Goal: Task Accomplishment & Management: Manage account settings

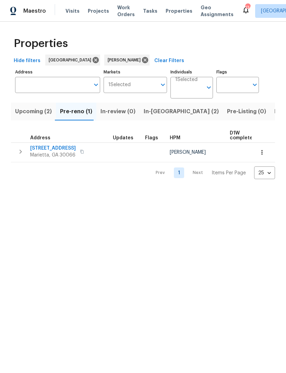
click at [274, 114] on span "Listed (14)" at bounding box center [288, 112] width 29 height 10
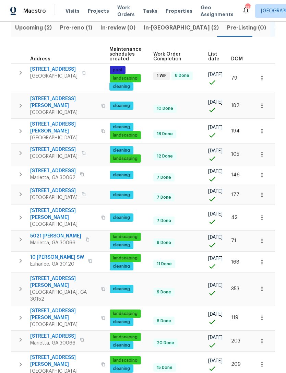
scroll to position [0, 100]
click at [261, 285] on icon "button" at bounding box center [262, 288] width 7 height 7
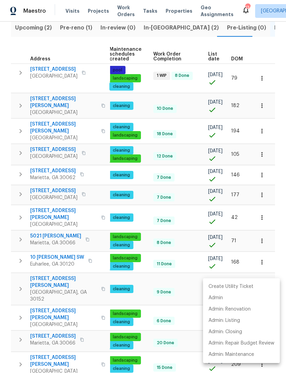
click at [93, 273] on div at bounding box center [143, 186] width 286 height 373
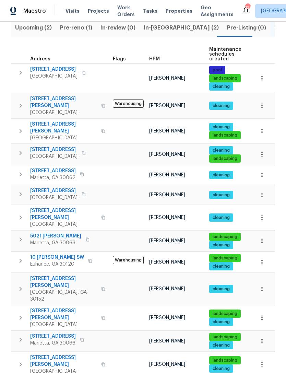
scroll to position [0, 0]
click at [76, 275] on span "1575 Ridenour Pkwy NW Apt 804" at bounding box center [63, 282] width 67 height 14
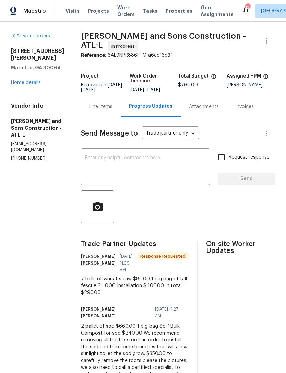
scroll to position [93, 0]
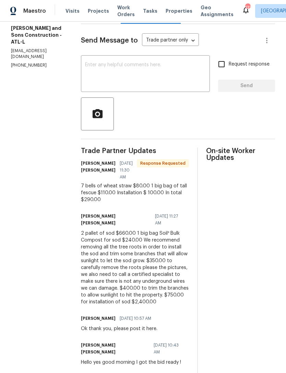
click at [143, 63] on textarea at bounding box center [145, 74] width 121 height 24
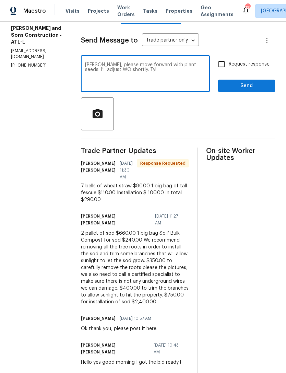
click at [146, 62] on textarea "Ty, please move forward with plant seeds. I’ll adjust WO shortly. Ty!" at bounding box center [145, 74] width 121 height 24
type textarea "Ty, please move forward with planting grass seeds. I’ll adjust WO shortly. Ty!"
click at [219, 61] on input "Request response" at bounding box center [221, 64] width 14 height 14
checkbox input "true"
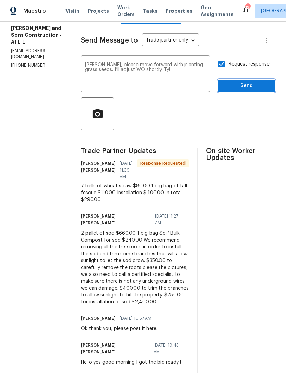
click at [246, 82] on span "Send" at bounding box center [247, 86] width 46 height 9
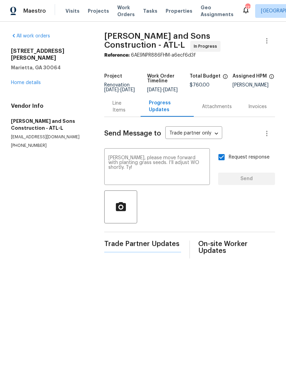
scroll to position [0, 0]
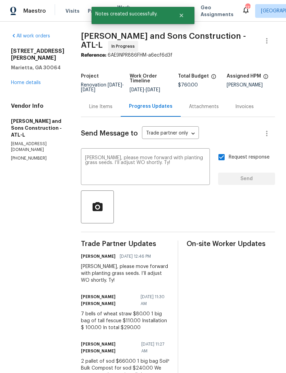
click at [29, 85] on link "Home details" at bounding box center [26, 82] width 30 height 5
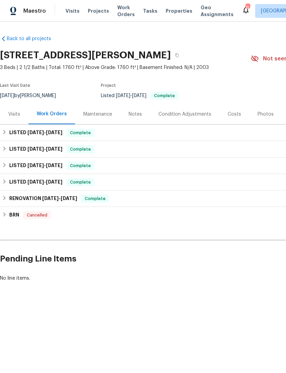
click at [17, 118] on div "Visits" at bounding box center [14, 114] width 12 height 7
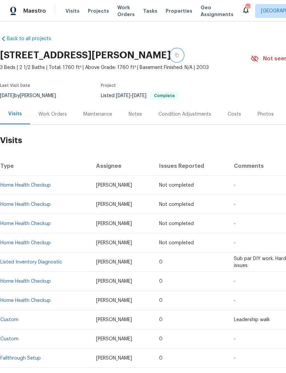
click at [183, 59] on button "button" at bounding box center [177, 55] width 12 height 12
click at [74, 8] on span "Visits" at bounding box center [73, 11] width 14 height 7
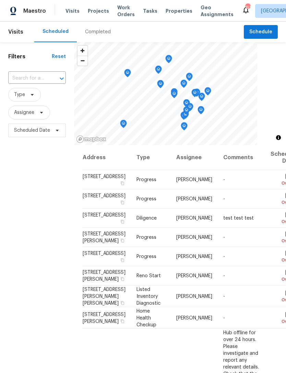
click at [30, 76] on input "text" at bounding box center [27, 78] width 38 height 11
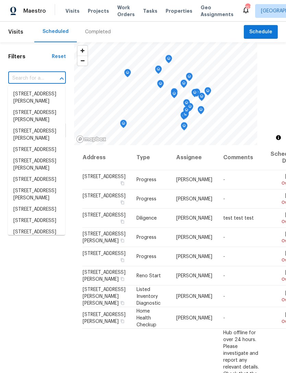
click at [34, 77] on input "text" at bounding box center [27, 78] width 38 height 11
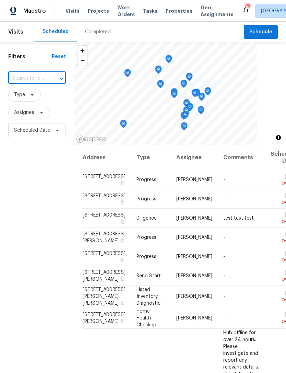
paste input "[STREET_ADDRESS][PERSON_NAME]"
type input "[STREET_ADDRESS][PERSON_NAME]"
click at [96, 32] on div "Completed" at bounding box center [98, 31] width 26 height 7
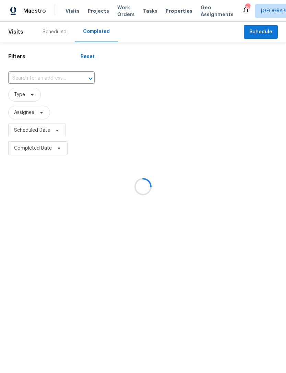
click at [56, 33] on div at bounding box center [143, 186] width 286 height 373
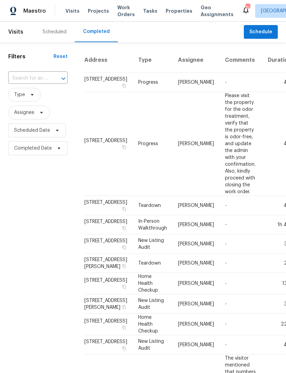
click at [58, 34] on div "Scheduled" at bounding box center [55, 31] width 24 height 7
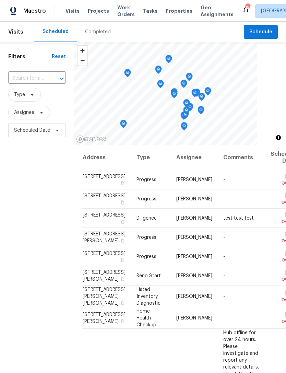
click at [38, 77] on input "text" at bounding box center [27, 78] width 38 height 11
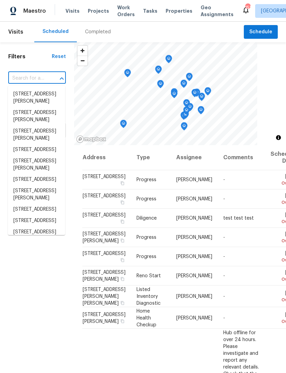
click at [37, 78] on input "text" at bounding box center [27, 78] width 38 height 11
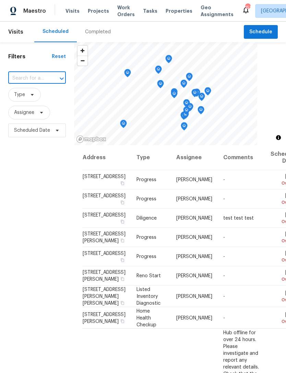
paste input "[STREET_ADDRESS][PERSON_NAME]"
type input "1575 Ridenour Pkwy"
click at [37, 101] on li "[STREET_ADDRESS][PERSON_NAME]" at bounding box center [36, 98] width 57 height 19
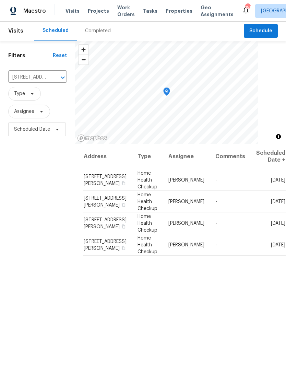
scroll to position [1, 0]
click at [0, 0] on icon at bounding box center [0, 0] width 0 height 0
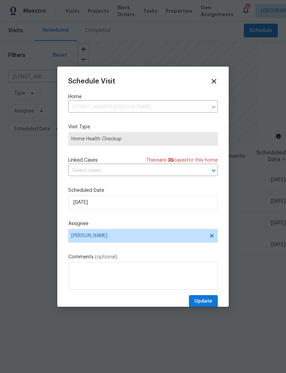
click at [214, 78] on icon at bounding box center [214, 82] width 8 height 8
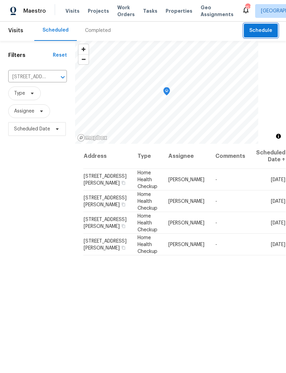
click at [261, 30] on span "Schedule" at bounding box center [260, 30] width 23 height 9
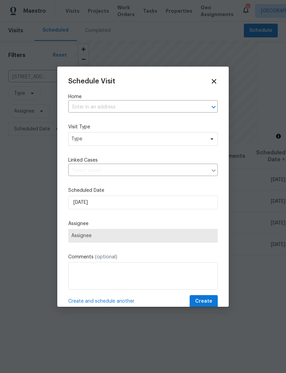
click at [131, 102] on input "text" at bounding box center [133, 107] width 130 height 11
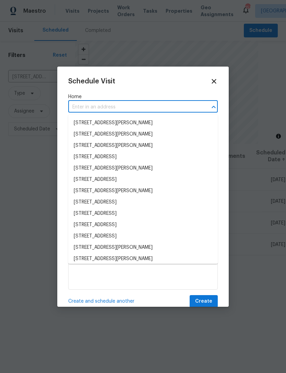
click at [129, 104] on input "text" at bounding box center [133, 107] width 130 height 11
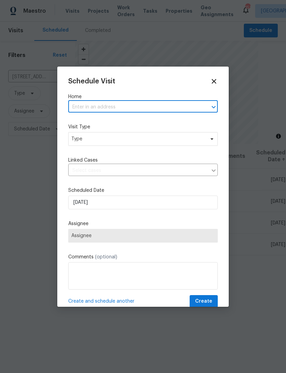
paste input "[STREET_ADDRESS][PERSON_NAME]"
type input "[STREET_ADDRESS][PERSON_NAME]"
click at [155, 155] on div "Schedule Visit Home 1575 Ridenour Pkwy NW Apt 804, Kennesaw, GA 30152 ​ Visit T…" at bounding box center [143, 193] width 150 height 230
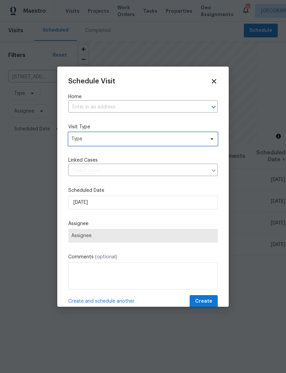
click at [146, 138] on span "Type" at bounding box center [137, 139] width 133 height 7
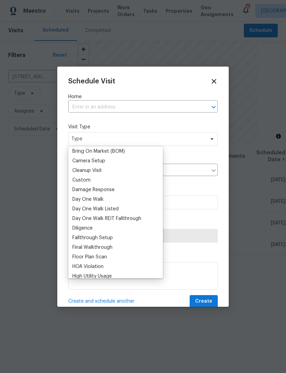
scroll to position [79, 0]
click at [89, 178] on div "Custom" at bounding box center [81, 179] width 18 height 7
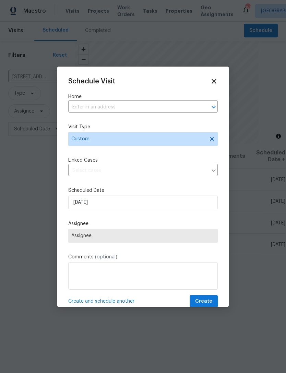
click at [126, 103] on input "text" at bounding box center [133, 107] width 130 height 11
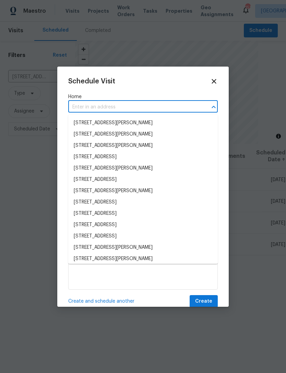
click at [137, 105] on input "text" at bounding box center [133, 107] width 130 height 11
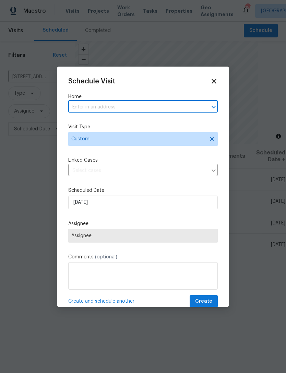
paste input "[STREET_ADDRESS][PERSON_NAME]"
type input "1575 Ridenour Pkwy NW"
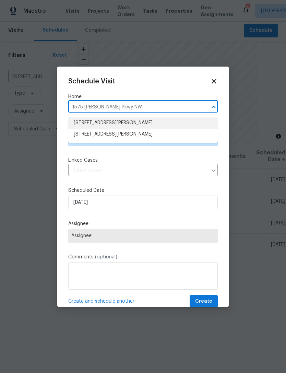
click at [171, 122] on li "[STREET_ADDRESS][PERSON_NAME]" at bounding box center [143, 122] width 150 height 11
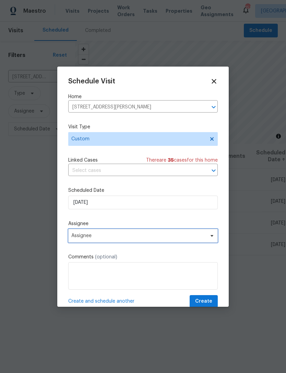
click at [130, 242] on span "Assignee" at bounding box center [143, 236] width 150 height 14
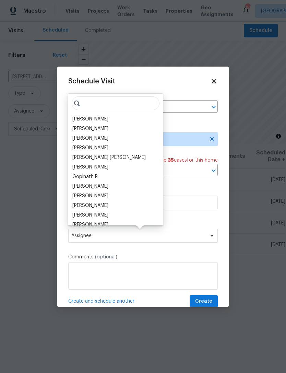
click at [102, 121] on div "[PERSON_NAME]" at bounding box center [90, 119] width 36 height 7
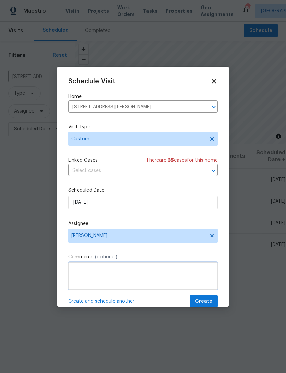
click at [111, 272] on textarea at bounding box center [143, 275] width 150 height 27
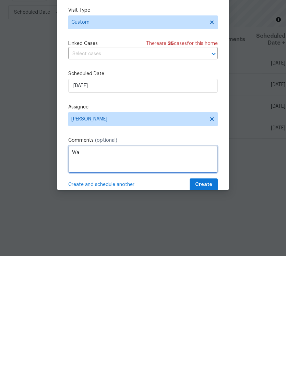
type textarea "W"
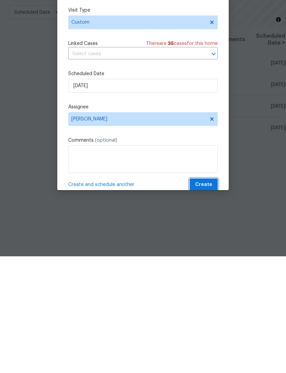
click at [203, 297] on span "Create" at bounding box center [203, 301] width 17 height 9
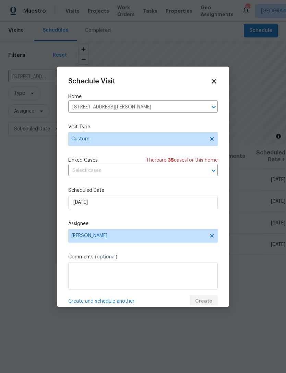
scroll to position [0, 0]
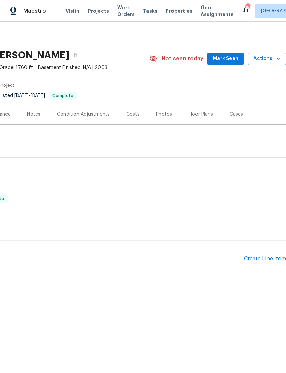
scroll to position [0, 102]
click at [265, 262] on div "Create Line Item" at bounding box center [265, 259] width 42 height 7
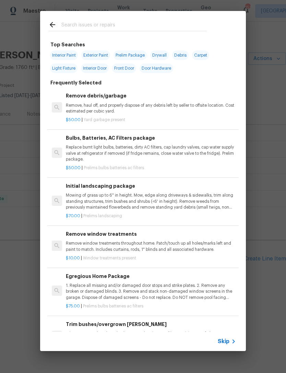
click at [127, 24] on input "text" at bounding box center [133, 26] width 145 height 10
type input "Windo"
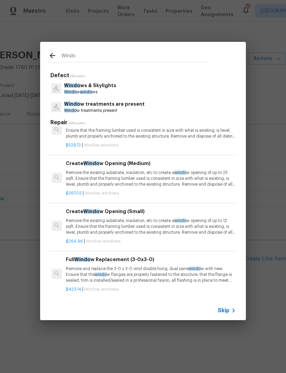
scroll to position [21, 0]
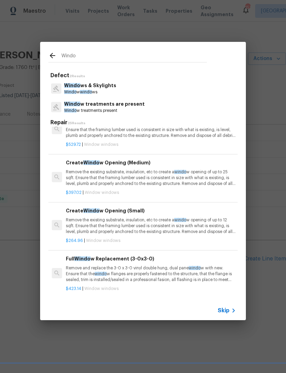
click at [128, 104] on p "Windo w treatments are present" at bounding box center [104, 104] width 81 height 7
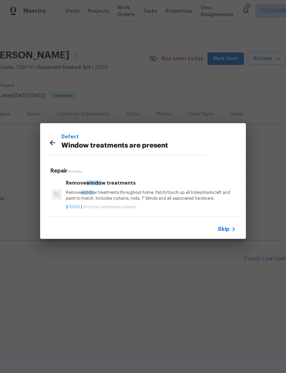
click at [120, 188] on div "Remove windo w treatments Remove windo w treatments throughout home. Patch/touc…" at bounding box center [151, 190] width 170 height 22
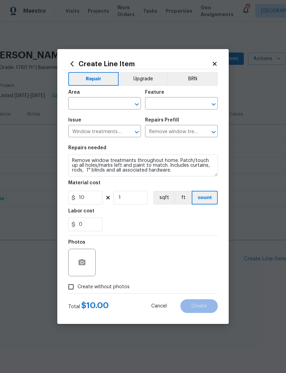
click at [95, 99] on input "text" at bounding box center [95, 104] width 54 height 11
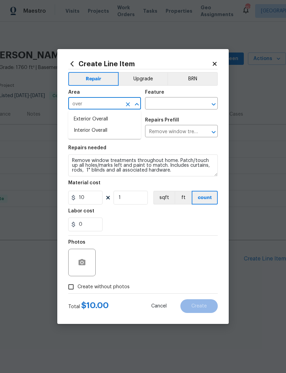
click at [116, 131] on li "Interior Overall" at bounding box center [104, 130] width 73 height 11
type input "Interior Overall"
click at [180, 103] on input "text" at bounding box center [172, 104] width 54 height 11
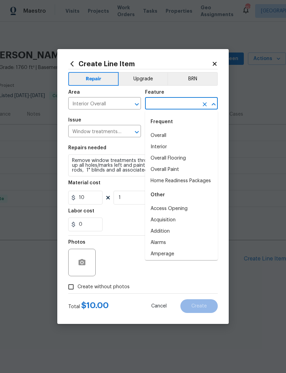
click at [170, 138] on li "Overall" at bounding box center [181, 135] width 73 height 11
type input "Overall"
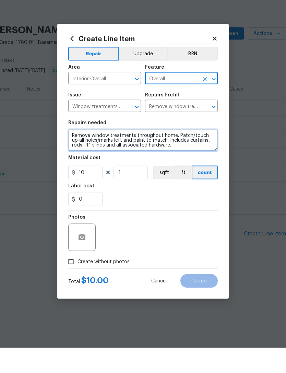
click at [73, 154] on textarea "Remove window treatments throughout home. Patch/touch up all holes/marks left a…" at bounding box center [143, 165] width 150 height 22
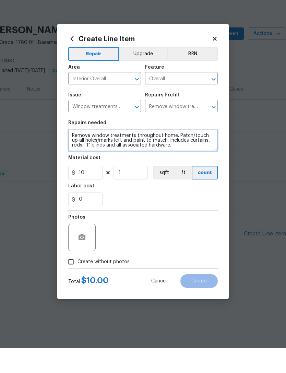
click at [81, 154] on textarea "Remove window treatments throughout home. Patch/touch up all holes/marks left a…" at bounding box center [143, 165] width 150 height 22
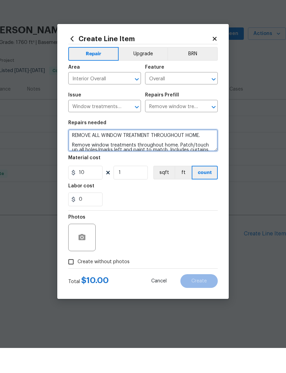
type textarea "REMOVE ALL WINDOW TREATMENT THROUGHOUT HOME. Remove window treatments throughou…"
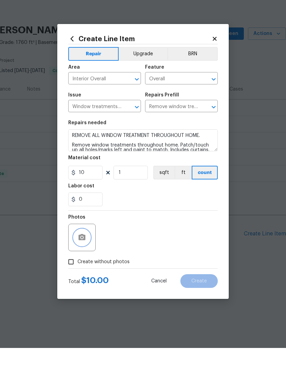
click at [75, 254] on button "button" at bounding box center [82, 262] width 16 height 16
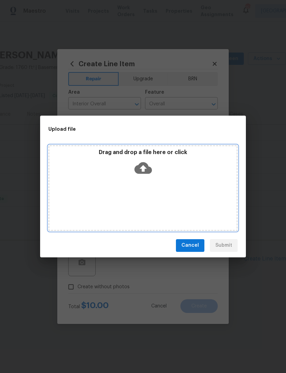
click at [182, 192] on div "Drag and drop a file here or click" at bounding box center [142, 188] width 189 height 86
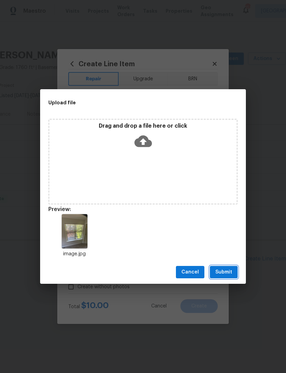
click at [225, 270] on span "Submit" at bounding box center [223, 272] width 17 height 9
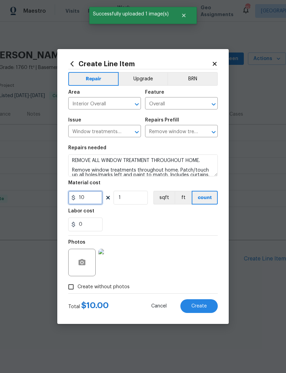
click at [91, 196] on input "10" at bounding box center [85, 198] width 34 height 14
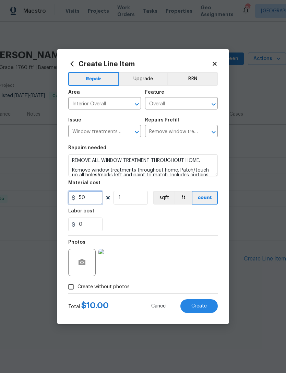
type input "50"
click at [178, 219] on div "0" at bounding box center [143, 224] width 150 height 14
click at [203, 308] on span "Create" at bounding box center [198, 306] width 15 height 5
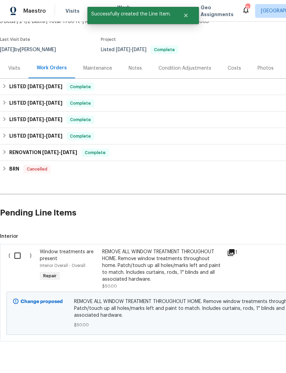
scroll to position [46, 0]
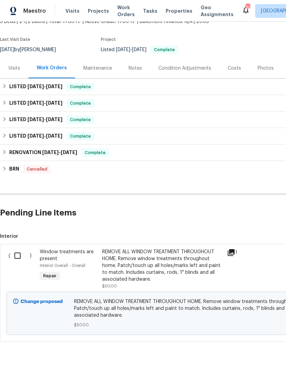
click at [16, 260] on input "checkbox" at bounding box center [20, 255] width 20 height 14
checkbox input "true"
click at [247, 354] on span "Create Work Order" at bounding box center [247, 356] width 46 height 9
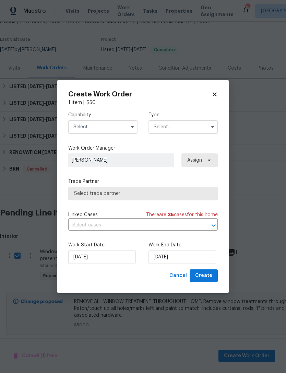
click at [112, 123] on input "text" at bounding box center [102, 127] width 69 height 14
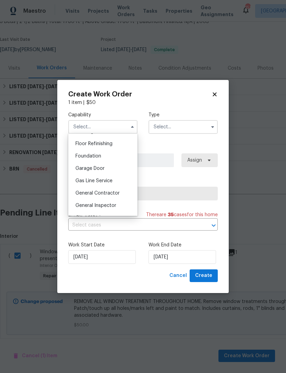
scroll to position [279, 0]
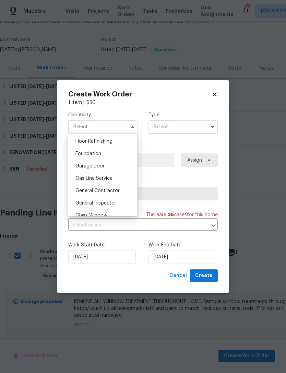
click at [115, 194] on div "General Contractor" at bounding box center [103, 191] width 66 height 12
type input "General Contractor"
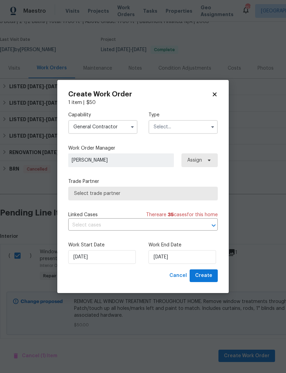
click at [178, 126] on input "text" at bounding box center [183, 127] width 69 height 14
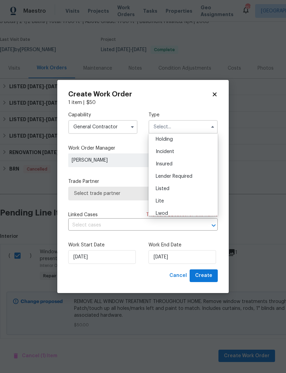
scroll to position [27, 0]
click at [165, 192] on div "Listed" at bounding box center [183, 188] width 66 height 12
type input "Listed"
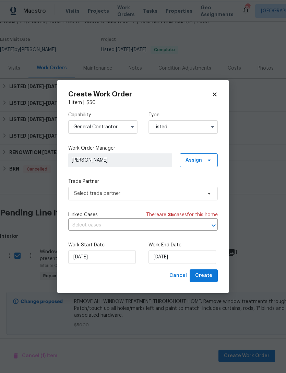
scroll to position [0, 0]
click at [174, 254] on input "[DATE]" at bounding box center [183, 257] width 68 height 14
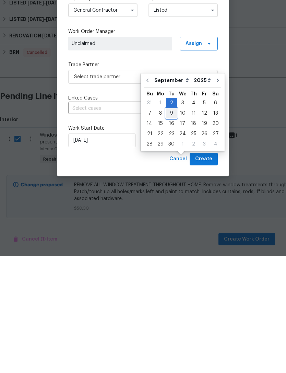
click at [168, 225] on div "9" at bounding box center [171, 230] width 11 height 10
type input "[DATE]"
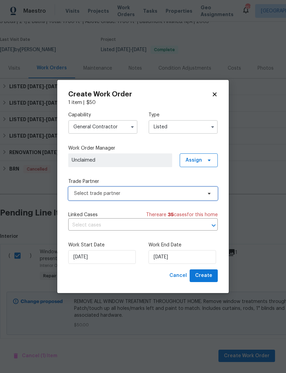
click at [158, 195] on span "Select trade partner" at bounding box center [138, 193] width 128 height 7
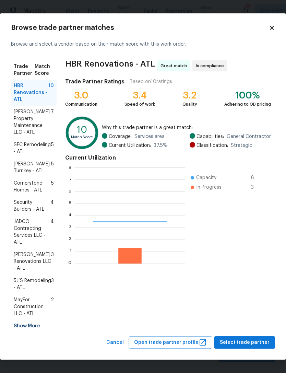
scroll to position [96, 110]
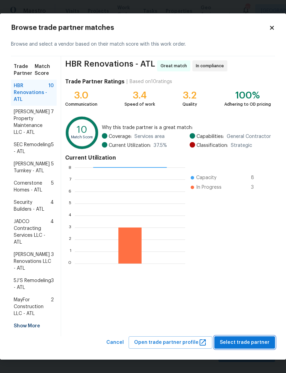
click at [250, 342] on span "Select trade partner" at bounding box center [245, 342] width 50 height 9
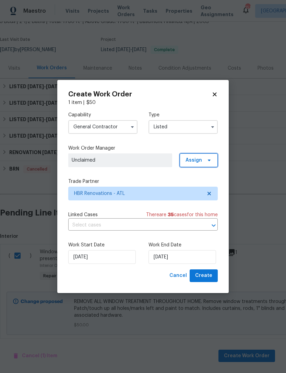
click at [200, 160] on span "Assign" at bounding box center [194, 160] width 16 height 7
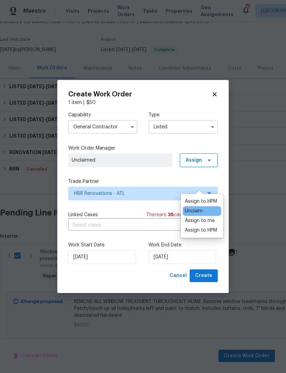
click at [205, 227] on div "Assign to HPM" at bounding box center [201, 230] width 32 height 7
click at [177, 100] on div "1 item | $ 50" at bounding box center [143, 102] width 150 height 7
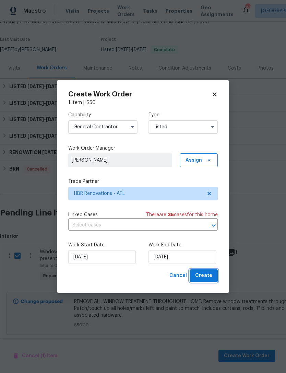
click at [208, 277] on span "Create" at bounding box center [203, 275] width 17 height 9
checkbox input "false"
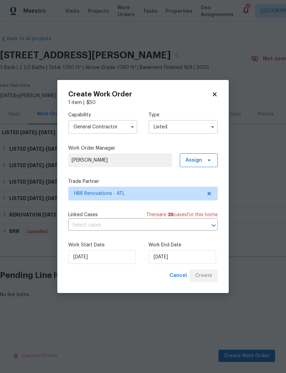
scroll to position [0, 0]
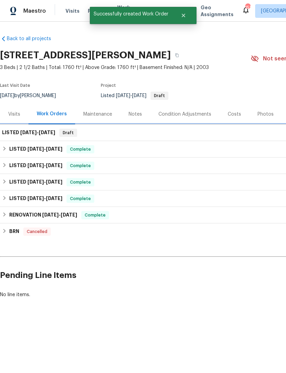
click at [131, 137] on div "LISTED [DATE] - [DATE] Draft" at bounding box center [194, 133] width 384 height 8
